Goal: Transaction & Acquisition: Purchase product/service

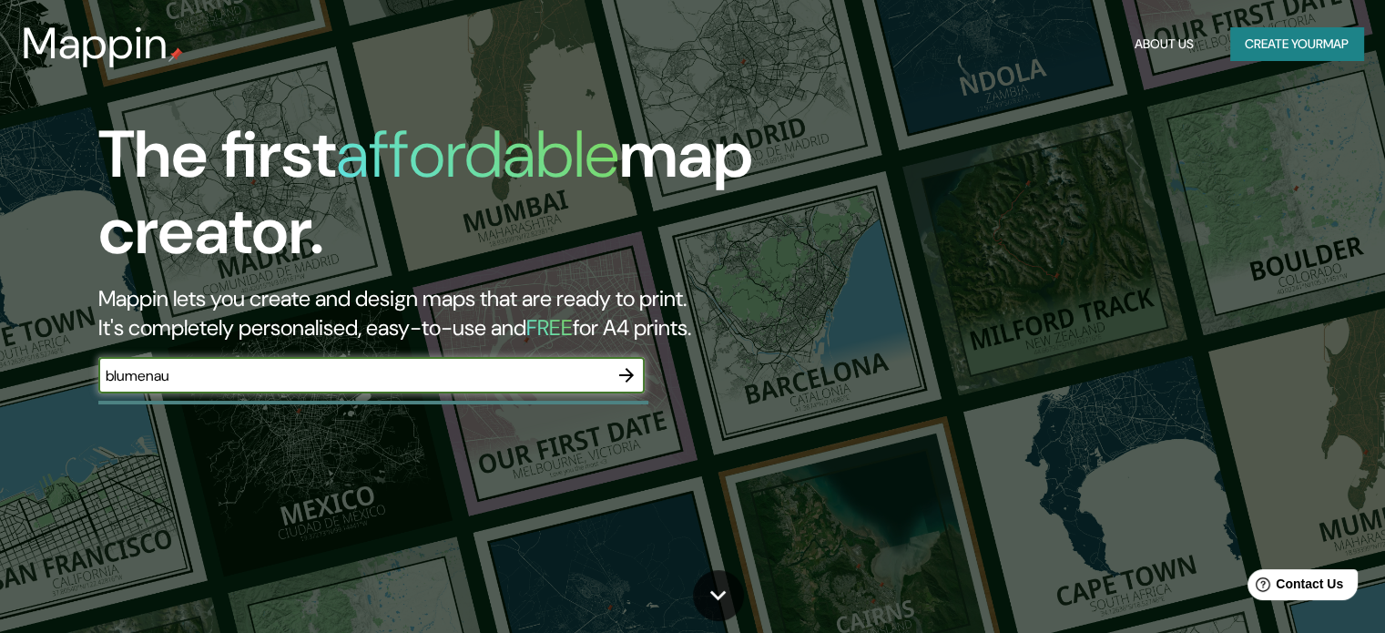
type input "blumenau"
click at [627, 385] on icon "button" at bounding box center [627, 375] width 22 height 22
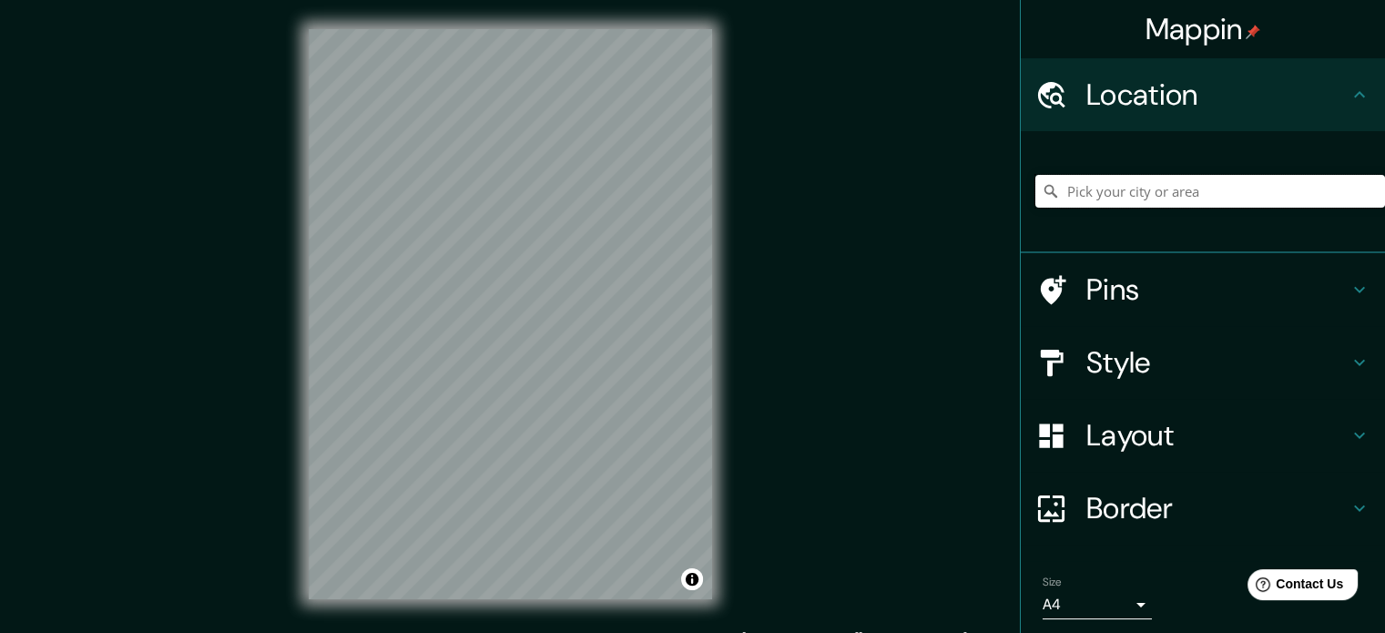
click at [1122, 189] on input "Pick your city or area" at bounding box center [1210, 191] width 350 height 33
type input "Blumenau, [GEOGRAPHIC_DATA], [GEOGRAPHIC_DATA]"
click at [1129, 442] on h4 "Layout" at bounding box center [1217, 435] width 262 height 36
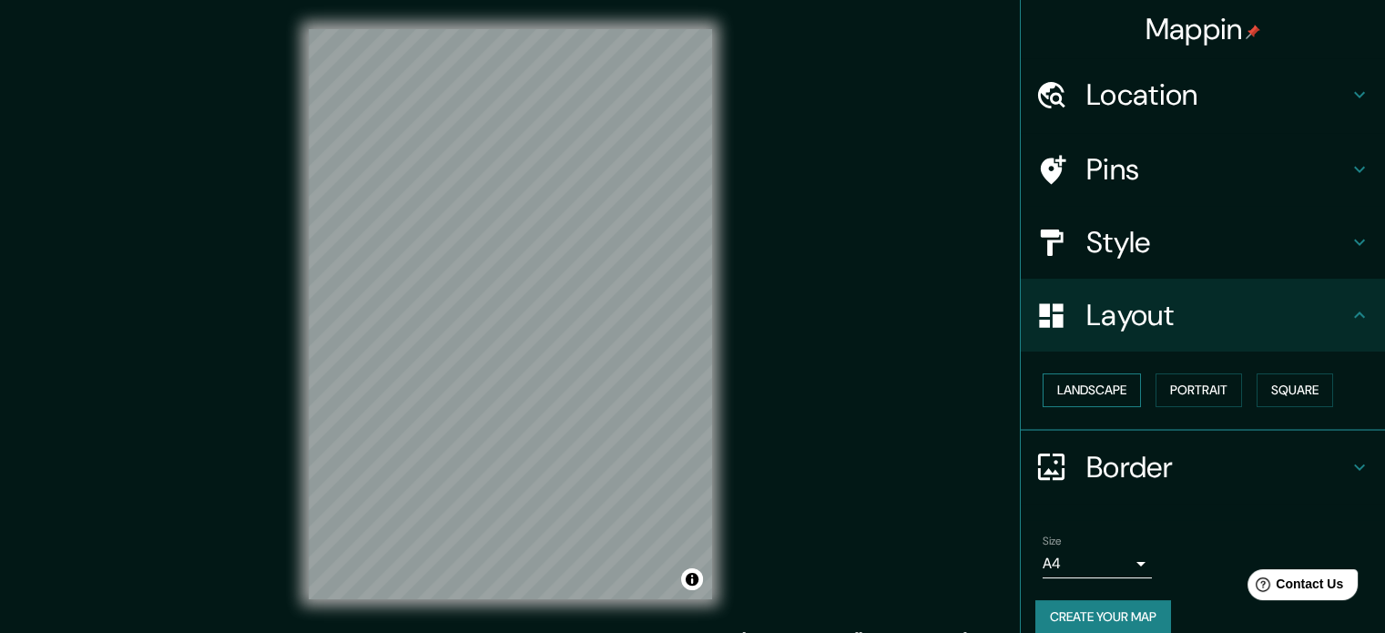
click at [1115, 403] on button "Landscape" at bounding box center [1092, 390] width 98 height 34
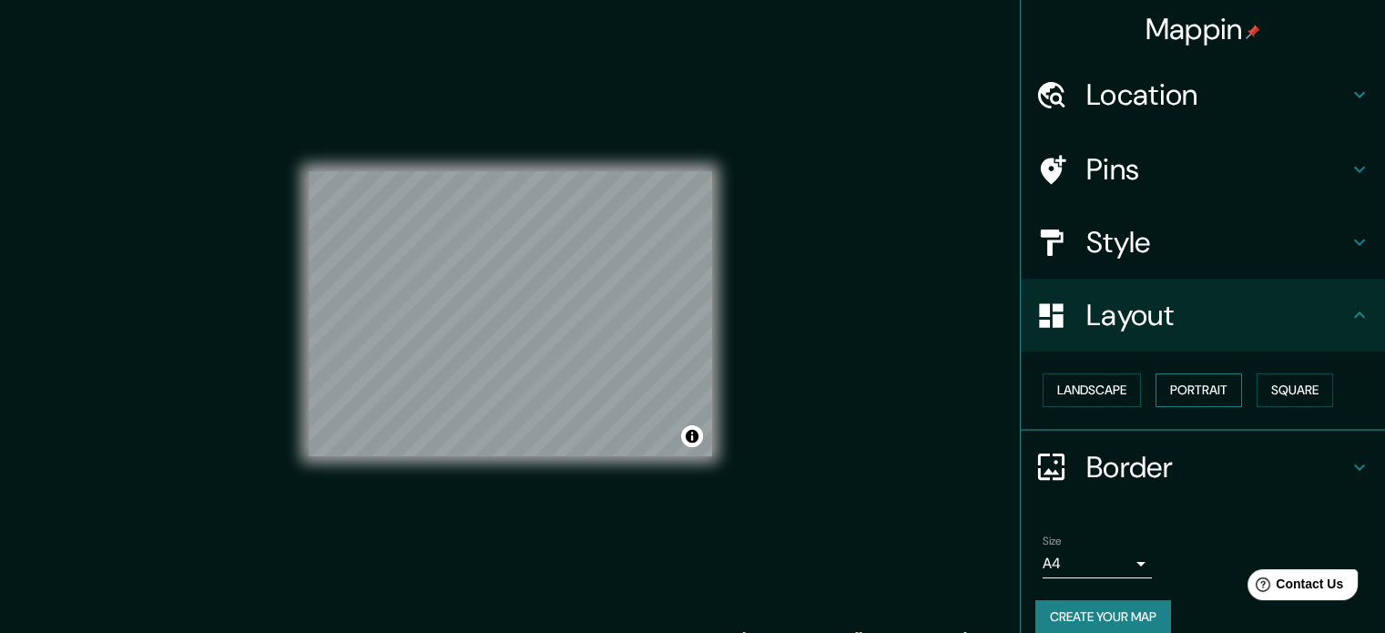
click at [1188, 397] on button "Portrait" at bounding box center [1199, 390] width 87 height 34
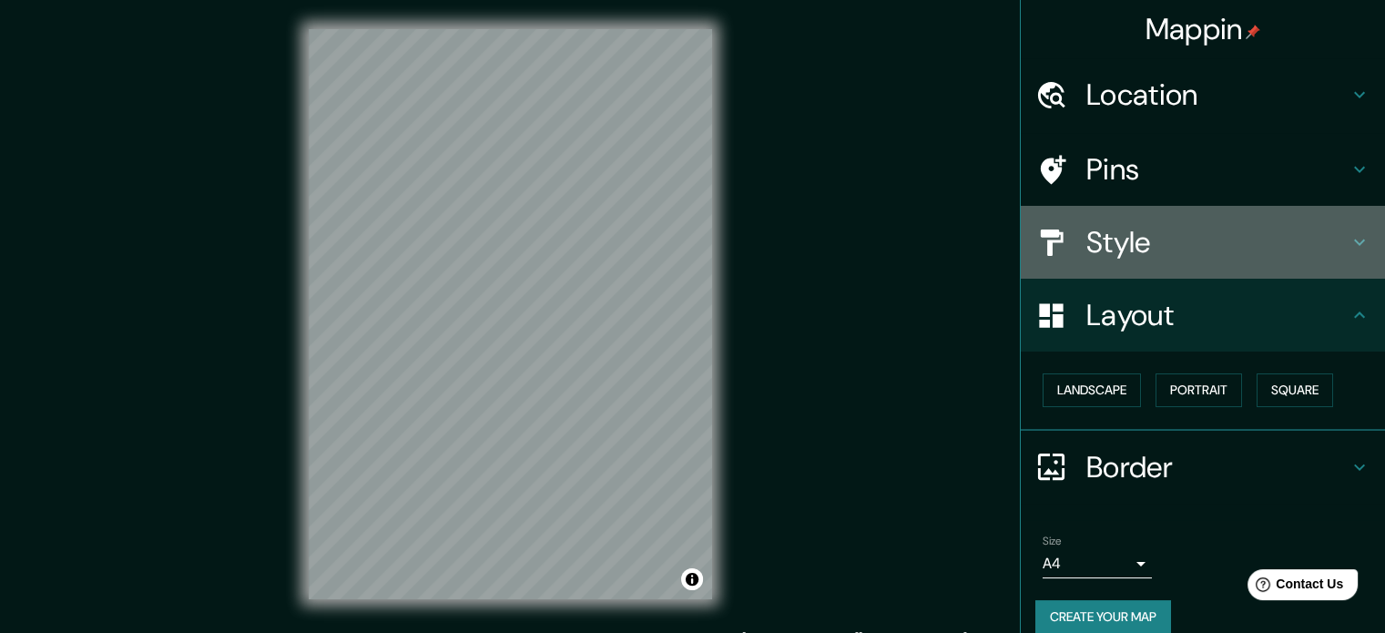
click at [1169, 242] on h4 "Style" at bounding box center [1217, 242] width 262 height 36
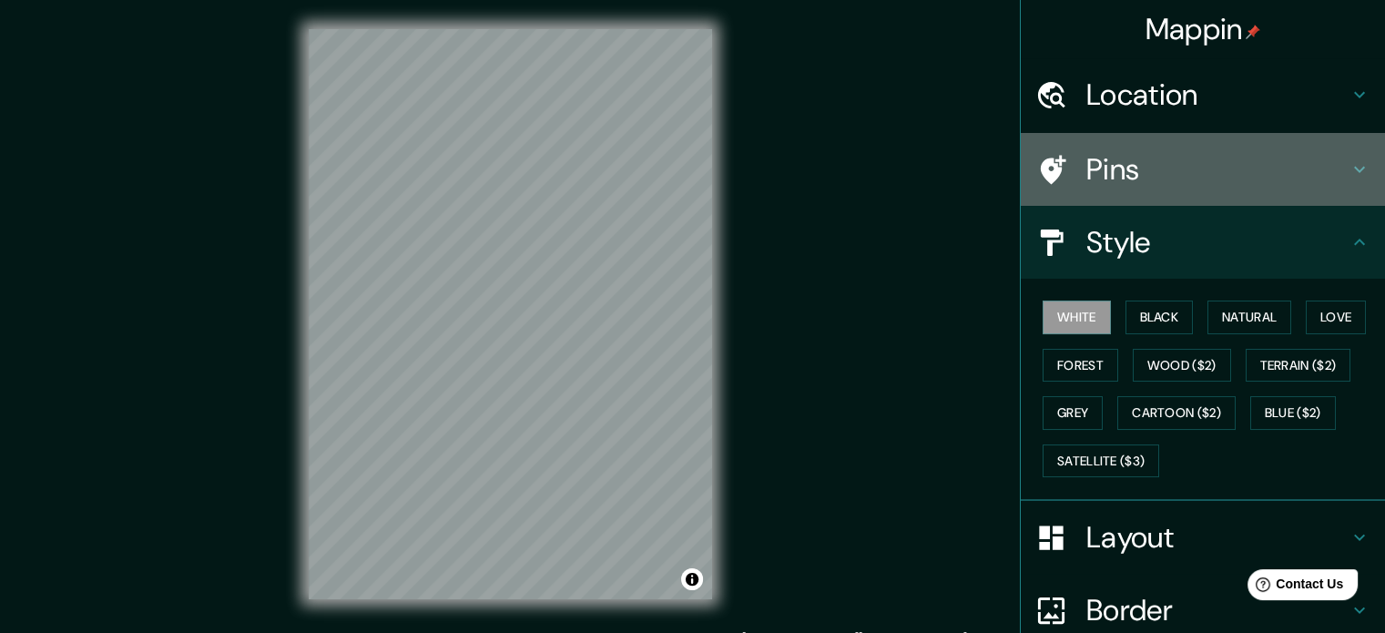
click at [1159, 189] on div "Pins" at bounding box center [1203, 169] width 364 height 73
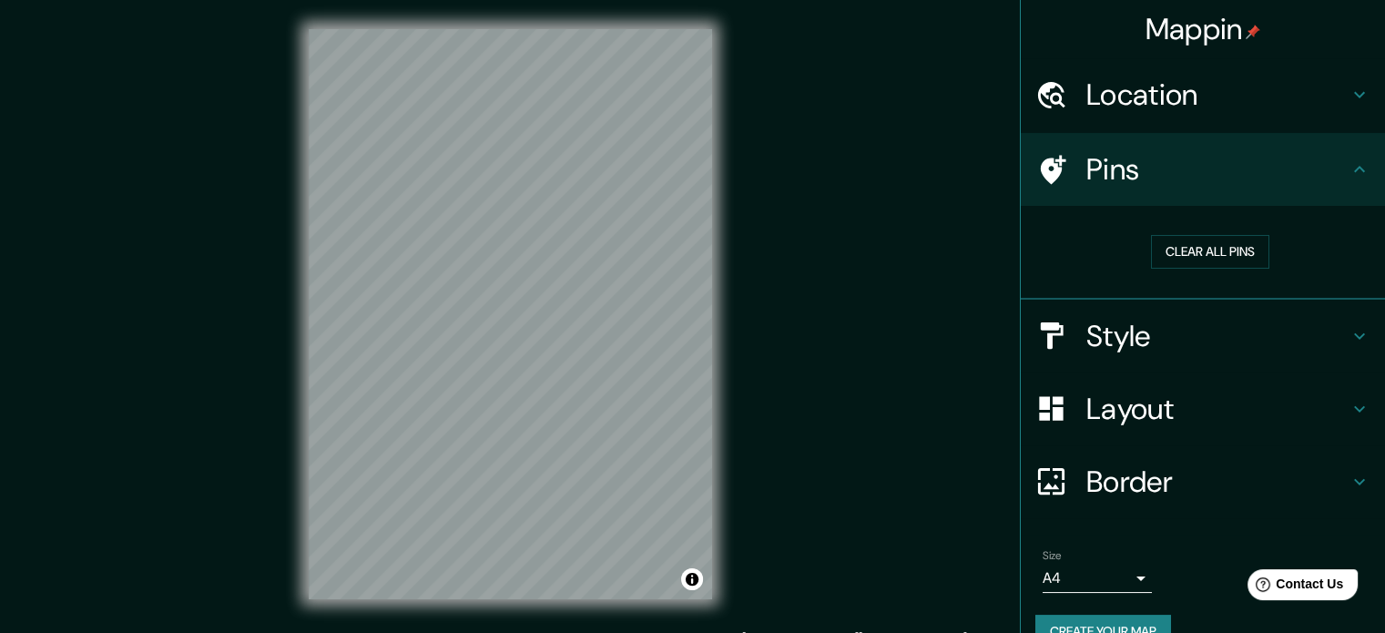
click at [1130, 445] on div "Border" at bounding box center [1203, 481] width 364 height 73
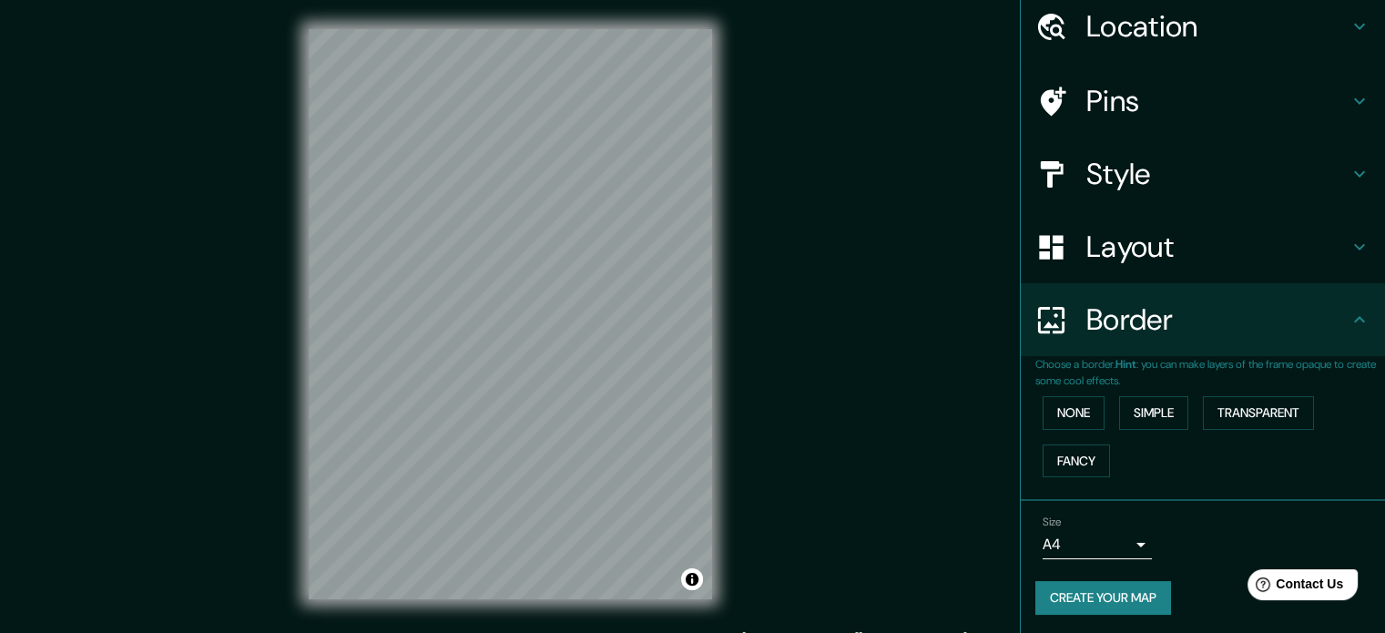
scroll to position [69, 0]
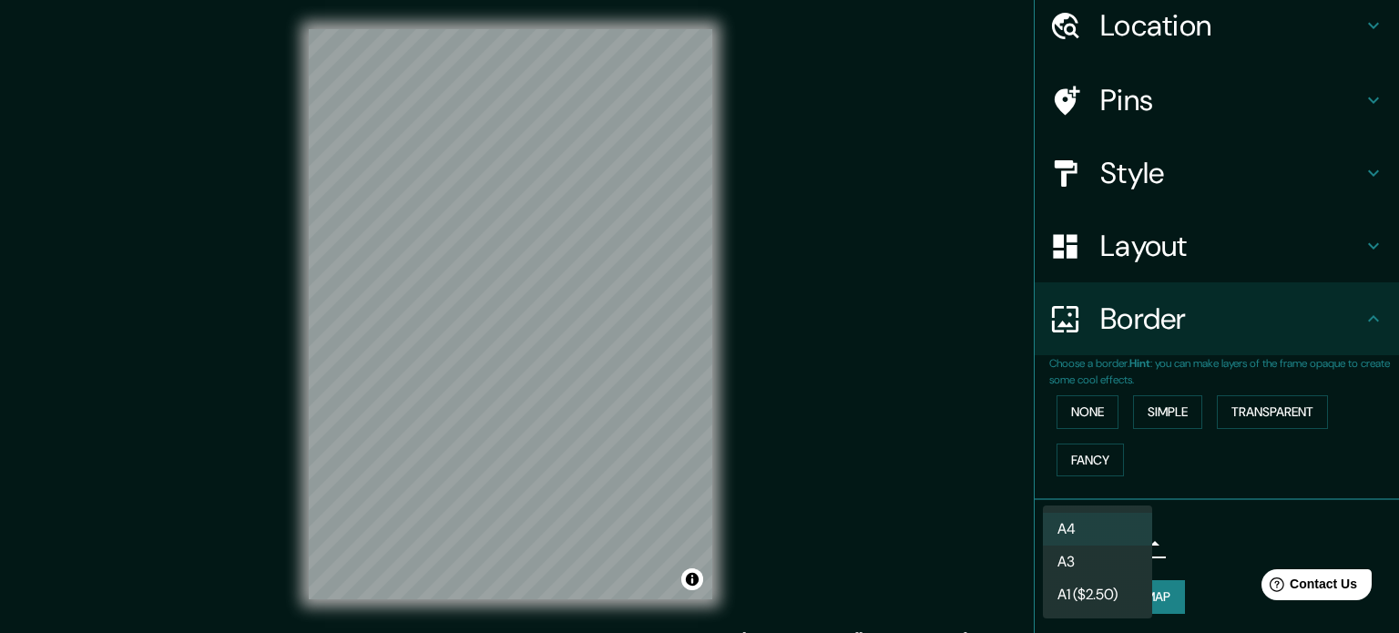
click at [1118, 543] on body "Mappin Location [GEOGRAPHIC_DATA], [GEOGRAPHIC_DATA], [GEOGRAPHIC_DATA] [GEOGRA…" at bounding box center [699, 316] width 1399 height 633
click at [1118, 571] on li "A3" at bounding box center [1097, 562] width 109 height 33
type input "a4"
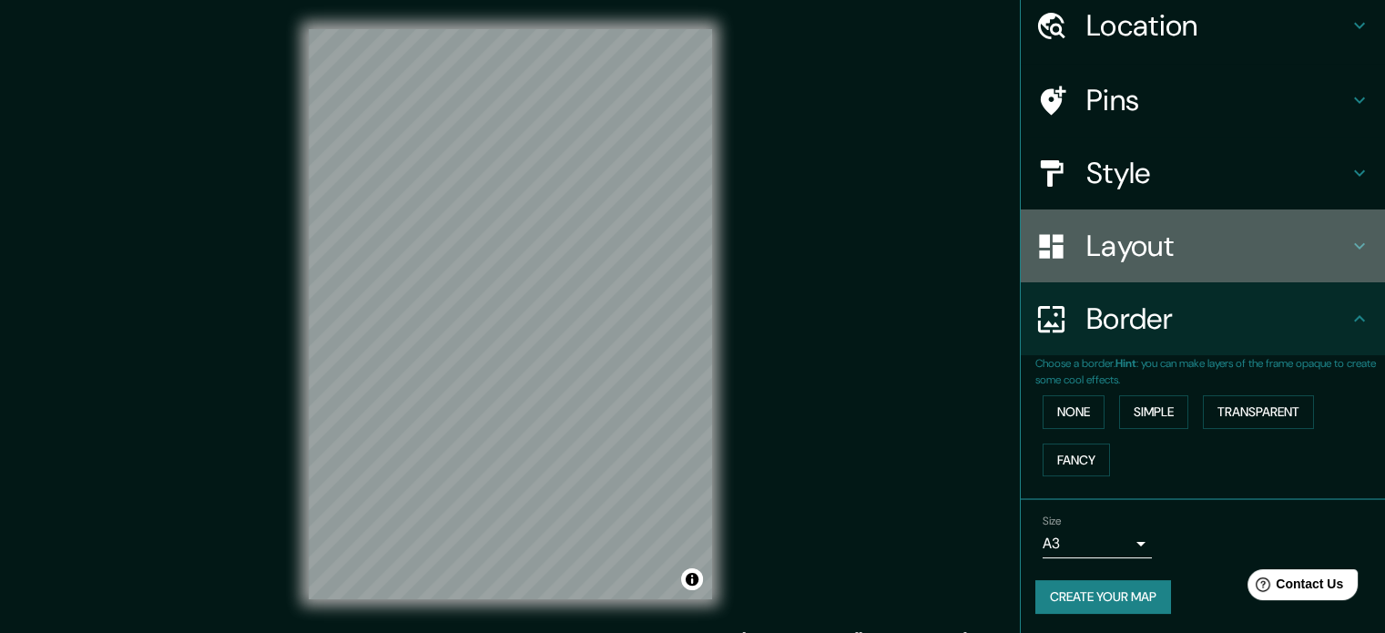
click at [1111, 265] on div "Layout" at bounding box center [1203, 245] width 364 height 73
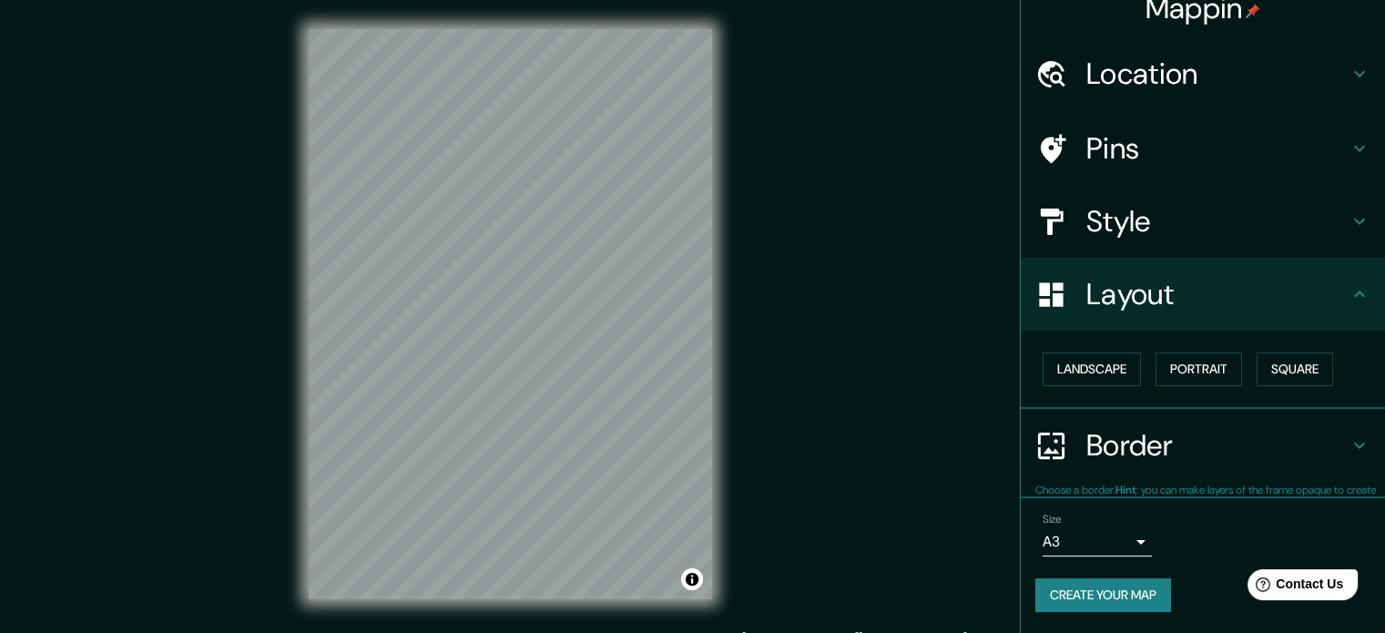
scroll to position [20, 0]
click at [1106, 368] on button "Landscape" at bounding box center [1092, 370] width 98 height 34
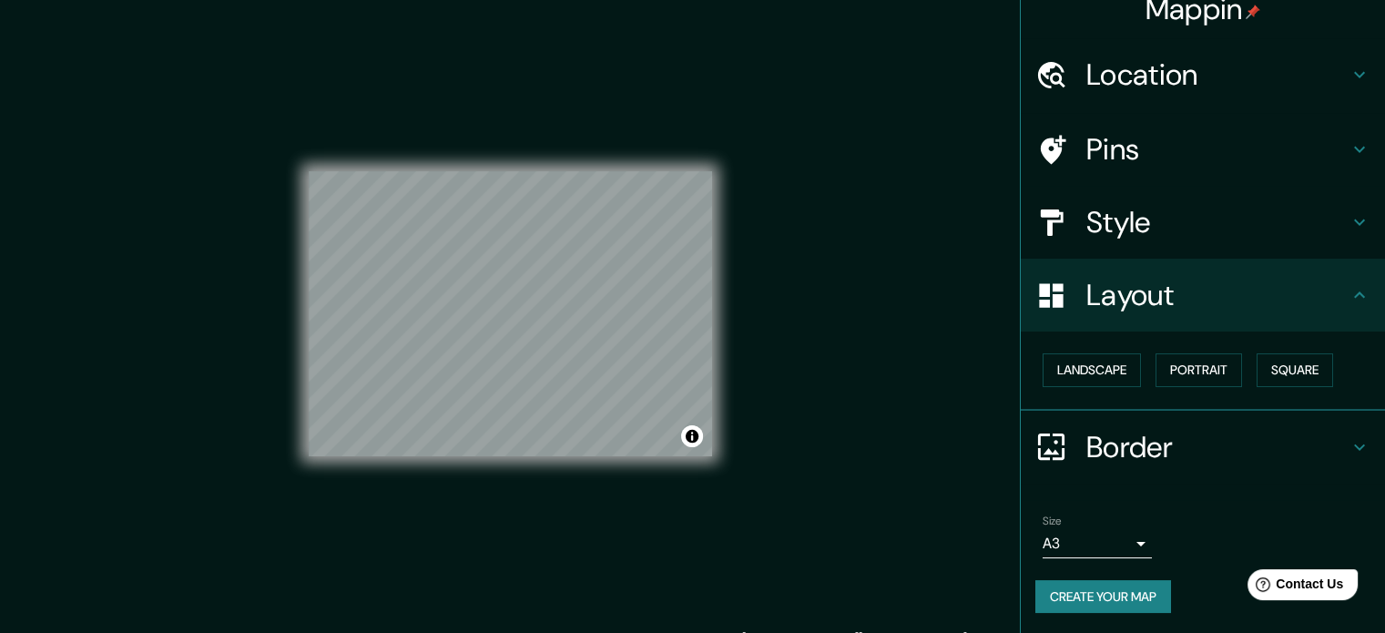
click at [1111, 599] on button "Create your map" at bounding box center [1103, 597] width 136 height 34
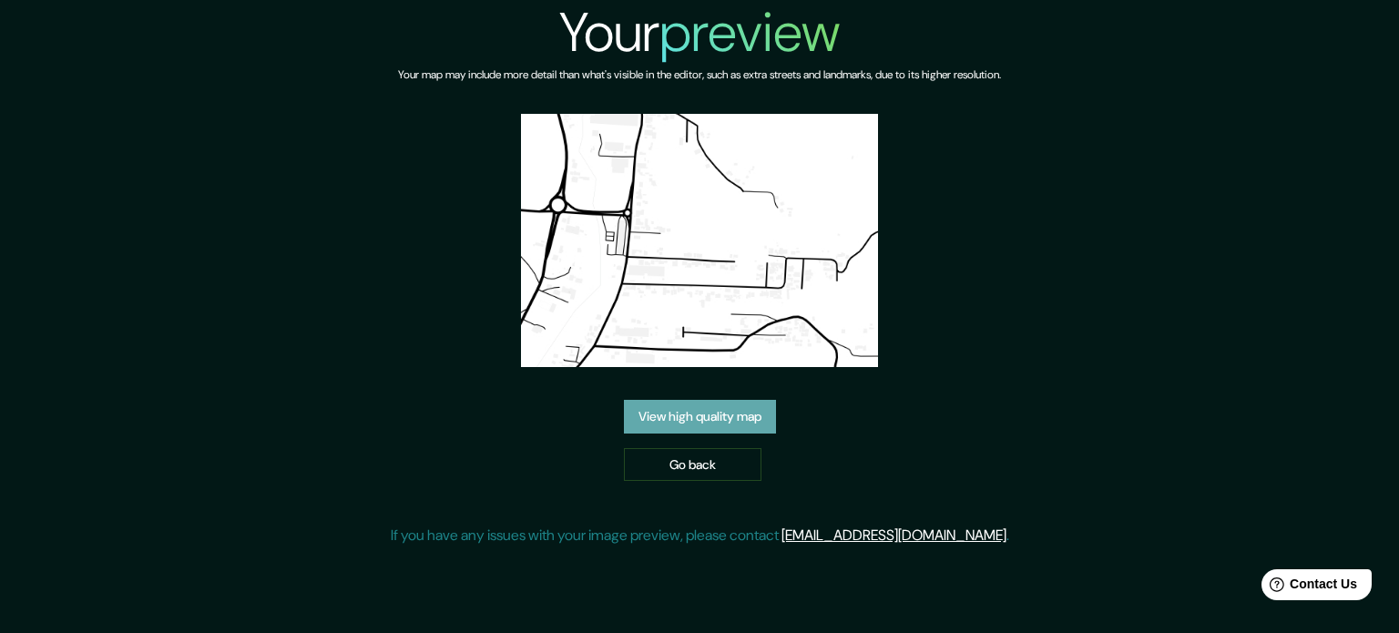
click at [743, 423] on link "View high quality map" at bounding box center [700, 417] width 152 height 34
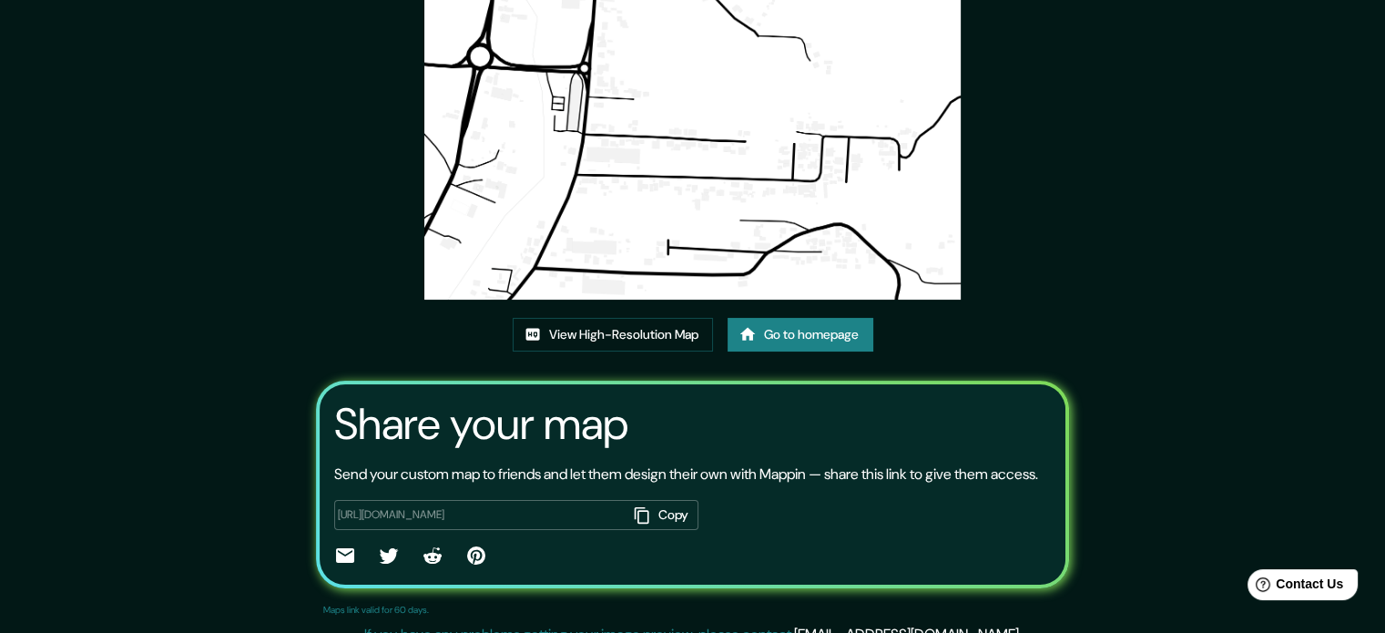
scroll to position [201, 0]
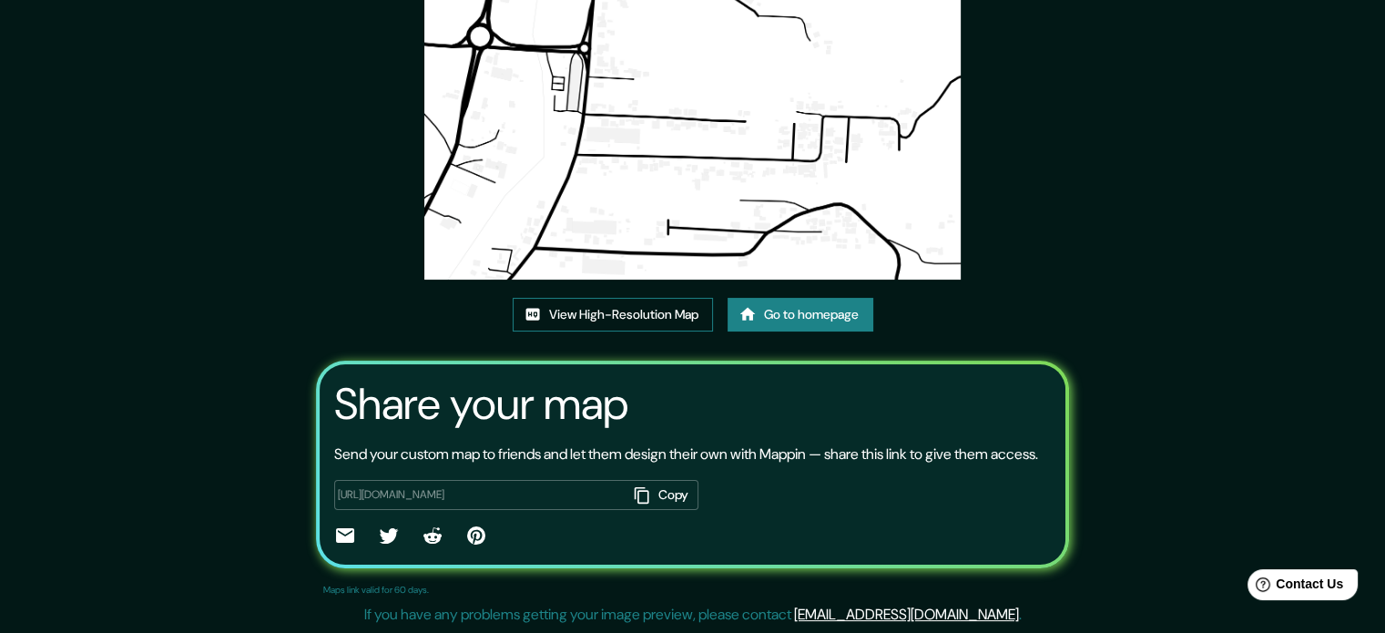
click at [634, 298] on link "View High-Resolution Map" at bounding box center [613, 315] width 200 height 34
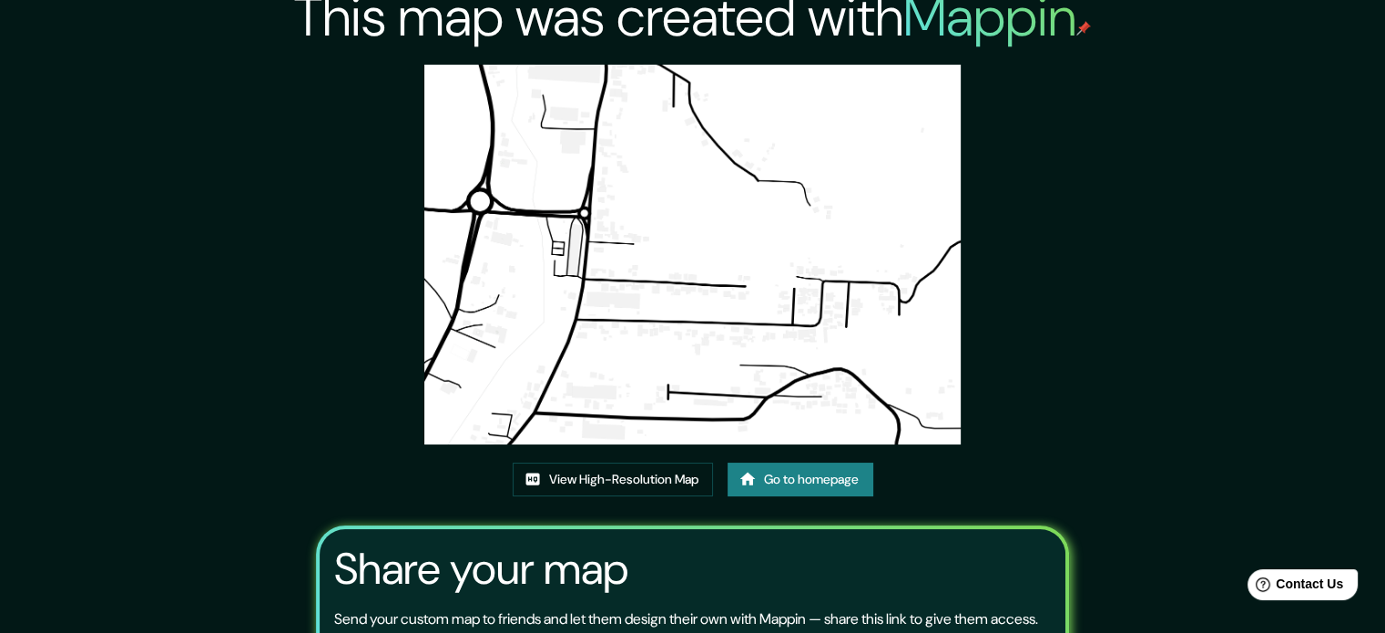
scroll to position [0, 0]
